Goal: Transaction & Acquisition: Purchase product/service

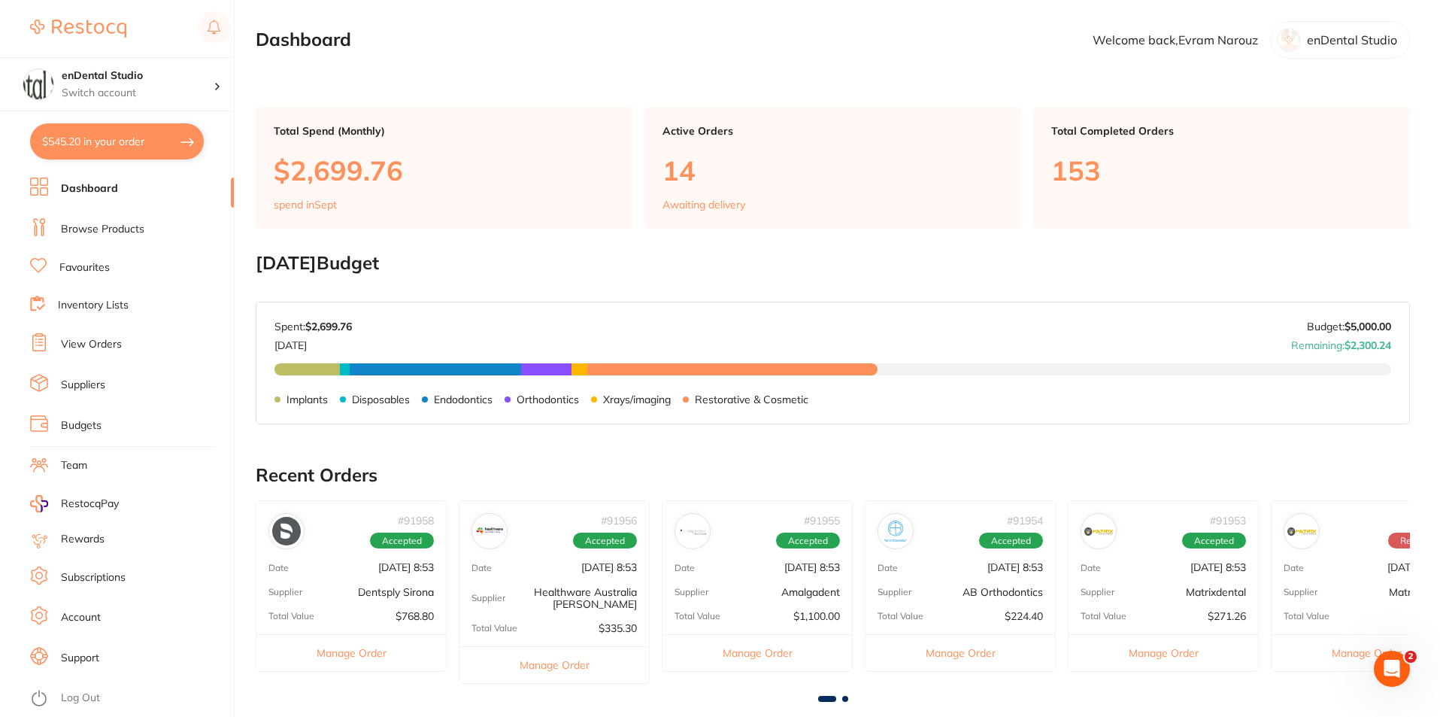
click at [99, 226] on link "Browse Products" at bounding box center [102, 229] width 83 height 15
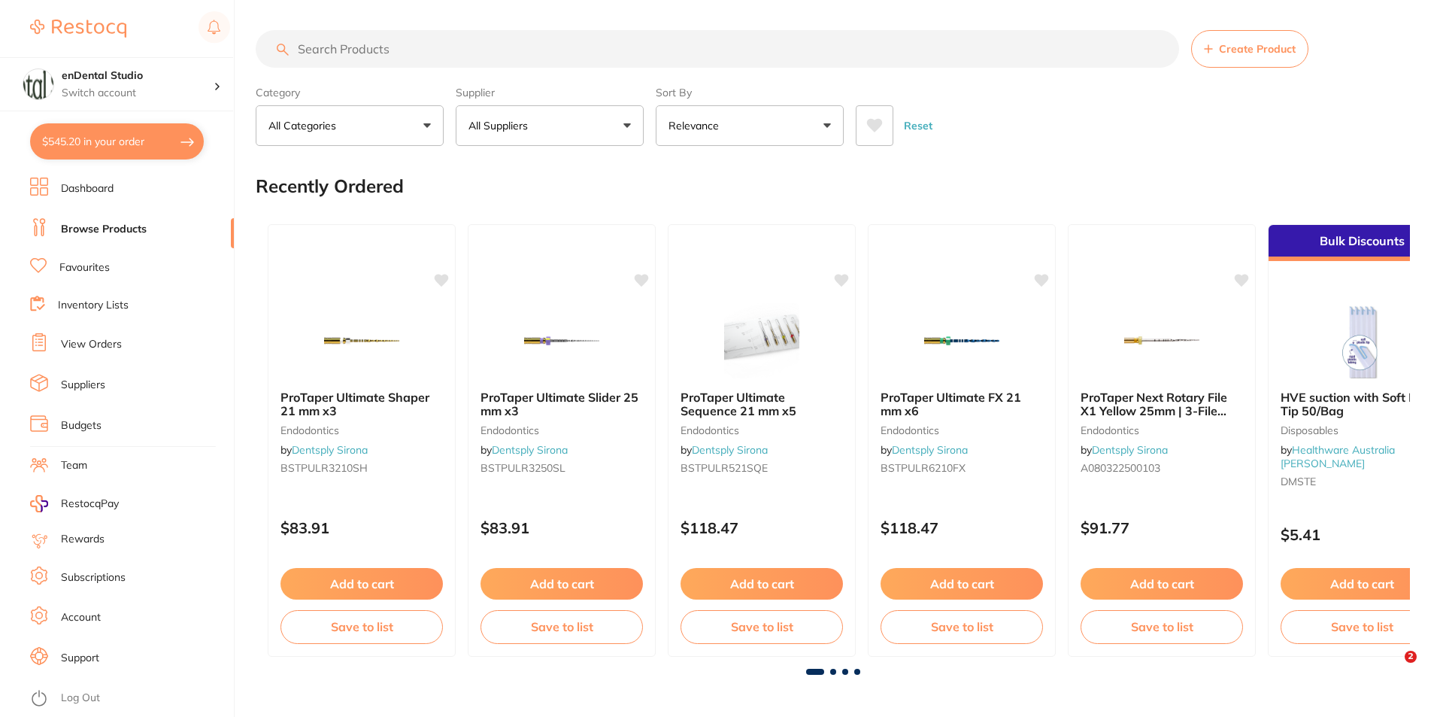
click at [402, 41] on input "search" at bounding box center [718, 49] width 924 height 38
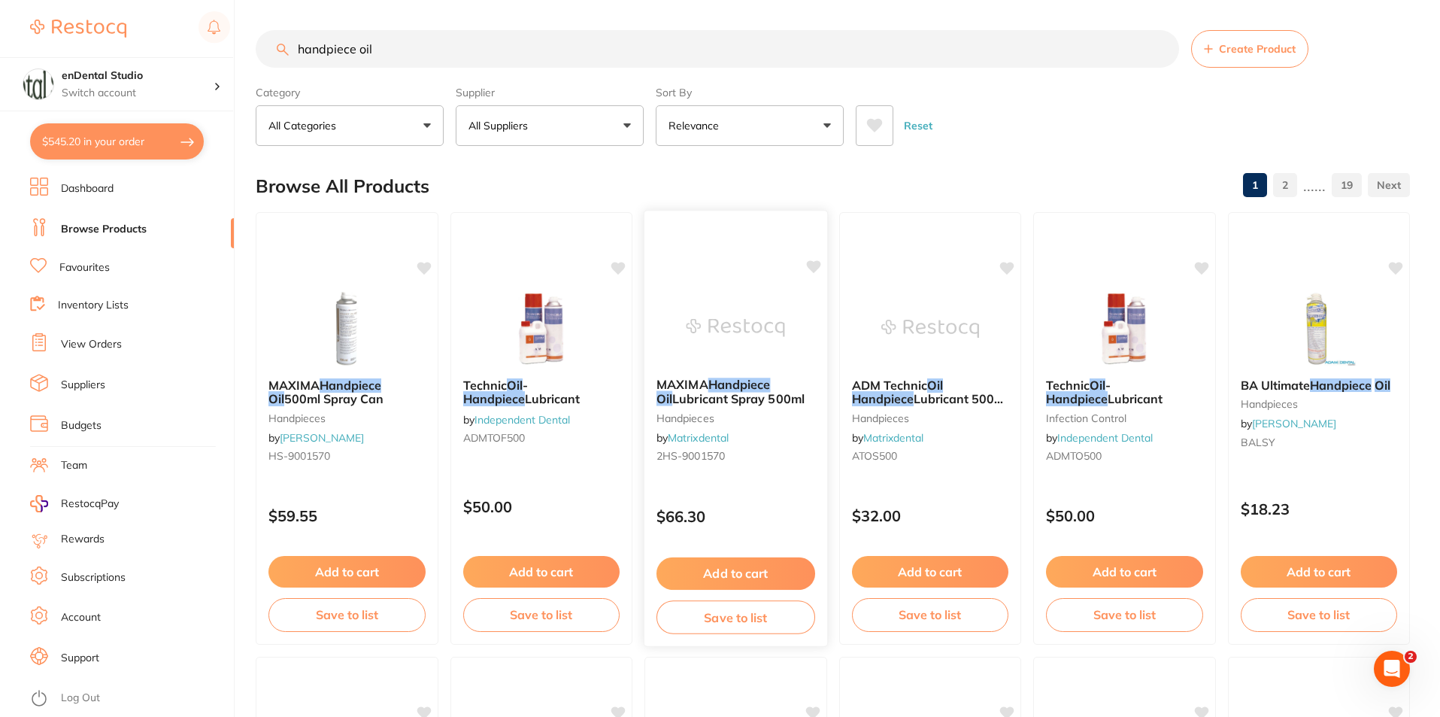
type input "handpiece oil"
click at [768, 352] on img at bounding box center [736, 328] width 99 height 76
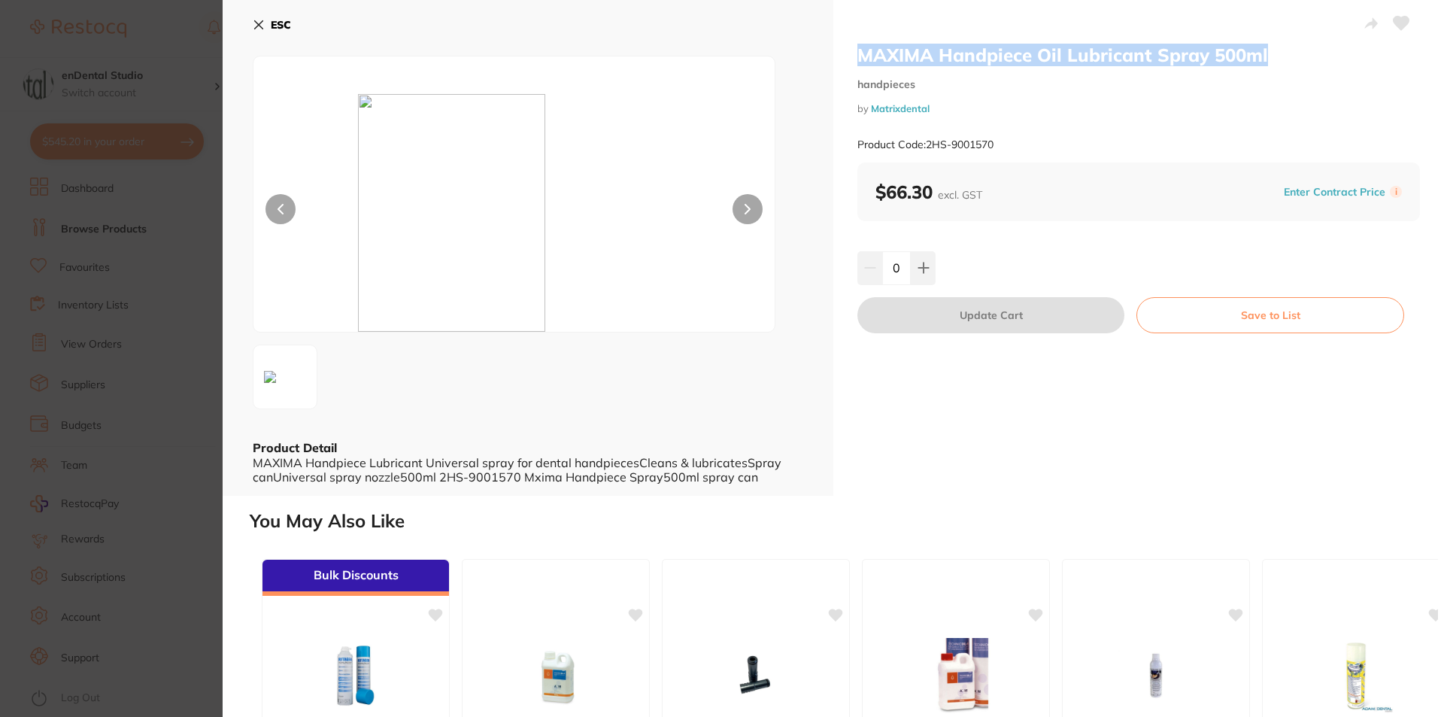
drag, startPoint x: 849, startPoint y: 60, endPoint x: 1327, endPoint y: 49, distance: 477.7
click at [1327, 49] on div "MAXIMA Handpiece Oil Lubricant Spray 500ml handpieces by Matrixdental Product C…" at bounding box center [1138, 248] width 611 height 496
copy h2 "MAXIMA Handpiece Oil Lubricant Spray 500ml"
